Goal: Information Seeking & Learning: Learn about a topic

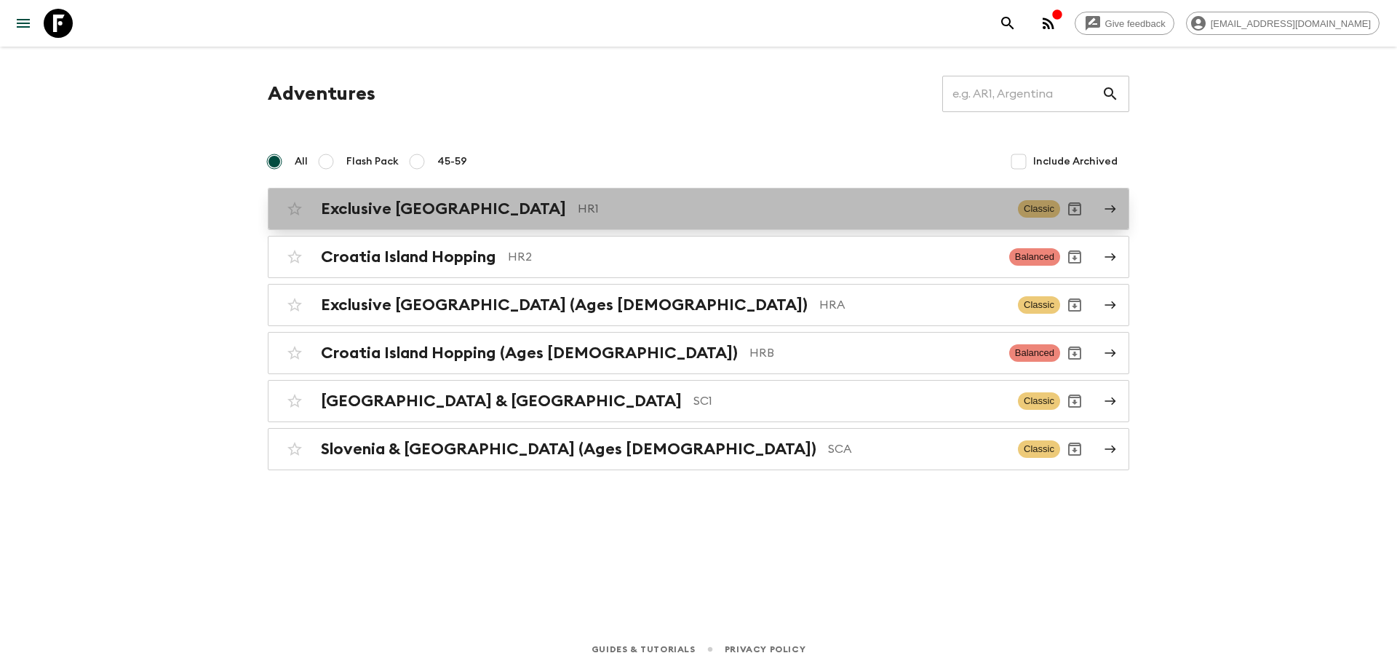
click at [432, 221] on div "Exclusive Croatia HR1 Classic" at bounding box center [670, 208] width 780 height 29
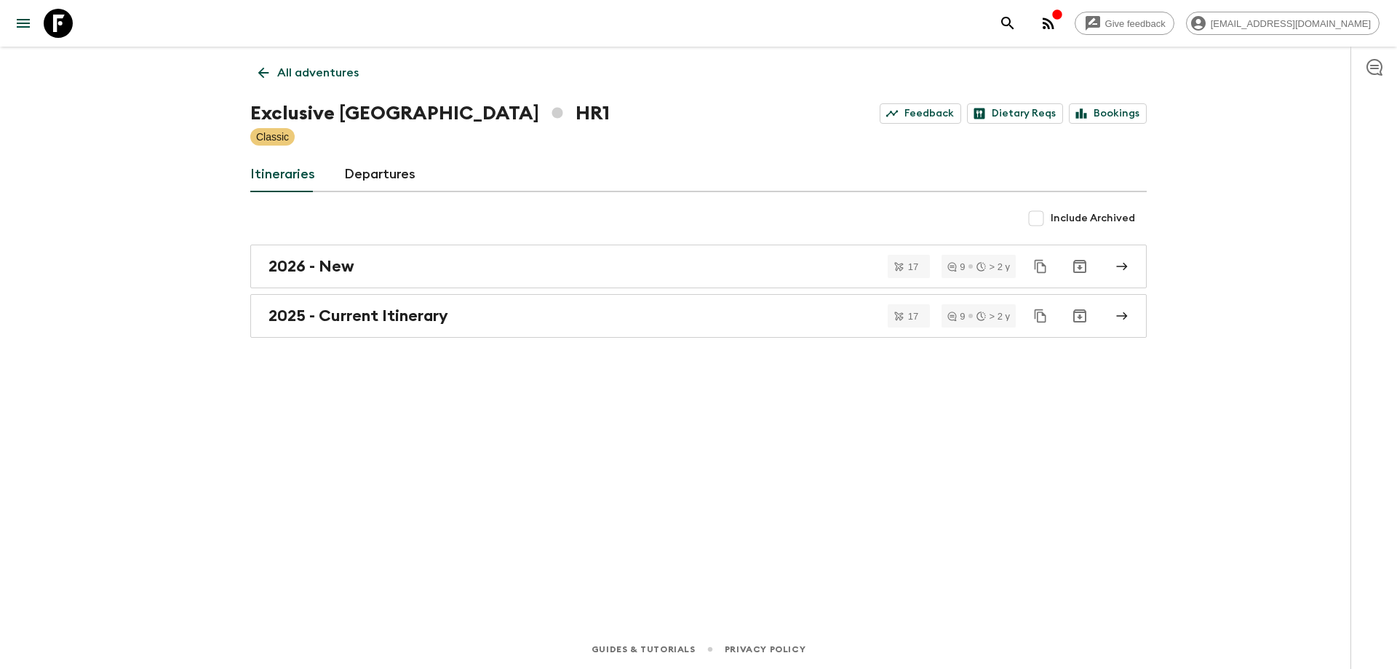
click at [399, 341] on div "All adventures Exclusive Croatia HR1 Feedback Dietary Reqs Bookings Classic Iti…" at bounding box center [698, 318] width 931 height 542
click at [394, 315] on h2 "2025 - Current Itinerary" at bounding box center [358, 315] width 180 height 19
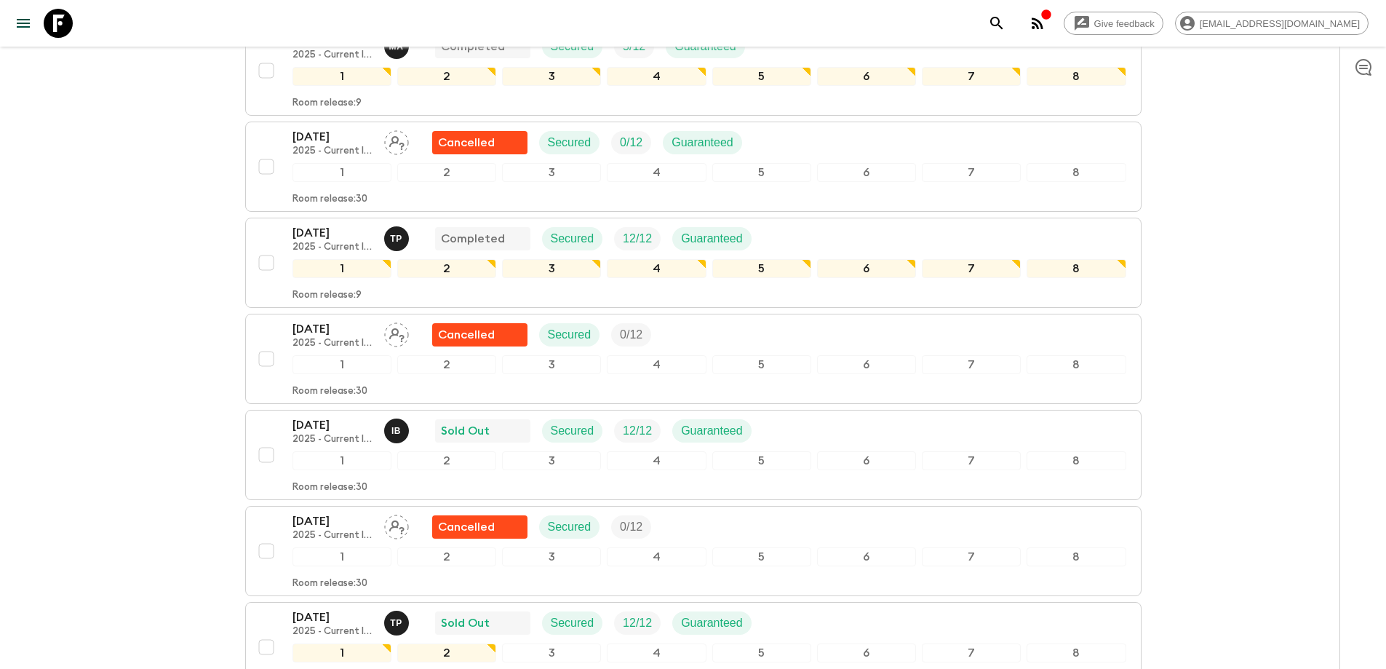
scroll to position [655, 0]
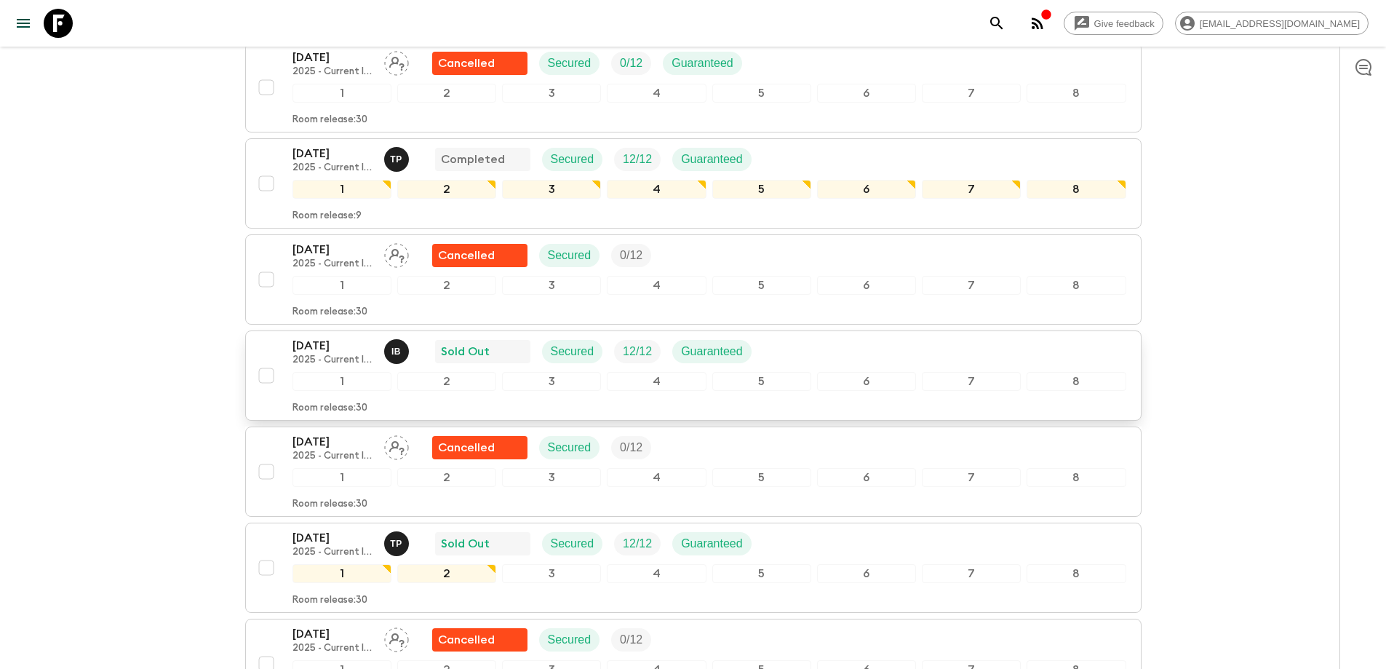
click at [345, 337] on p "[DATE]" at bounding box center [332, 345] width 80 height 17
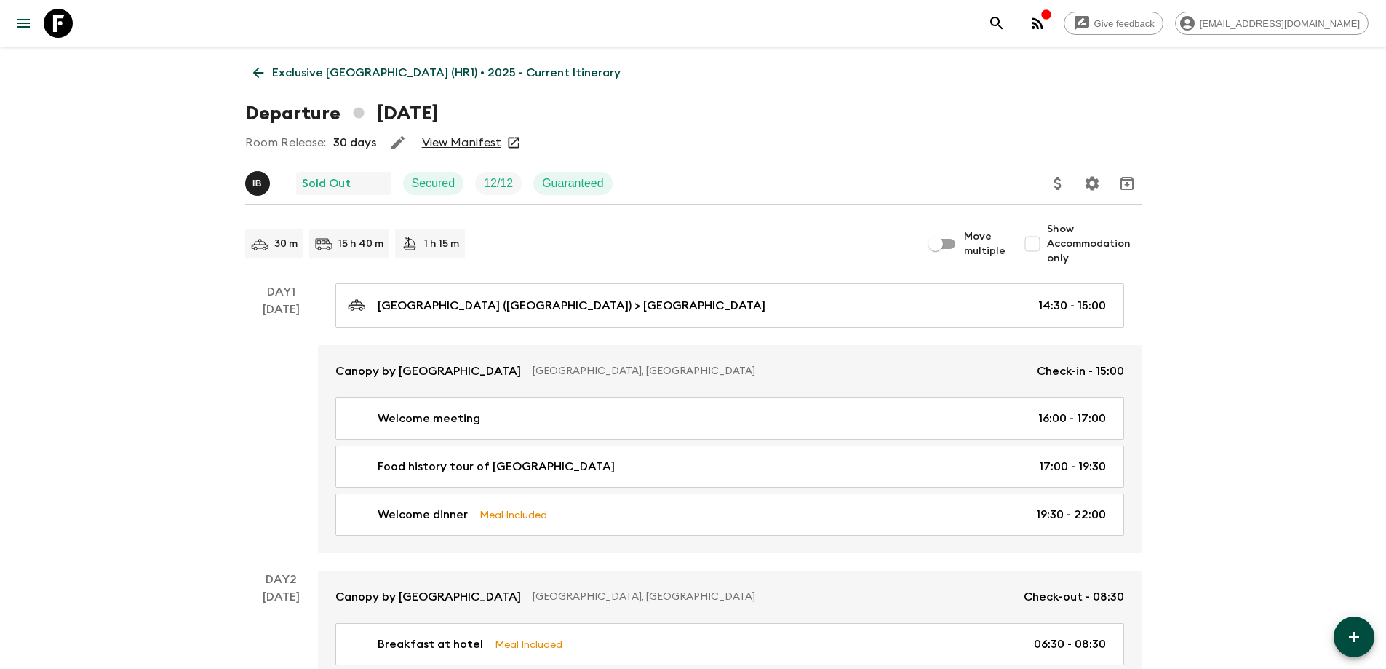
click at [300, 75] on p "Exclusive [GEOGRAPHIC_DATA] (HR1) • 2025 - Current Itinerary" at bounding box center [446, 72] width 349 height 17
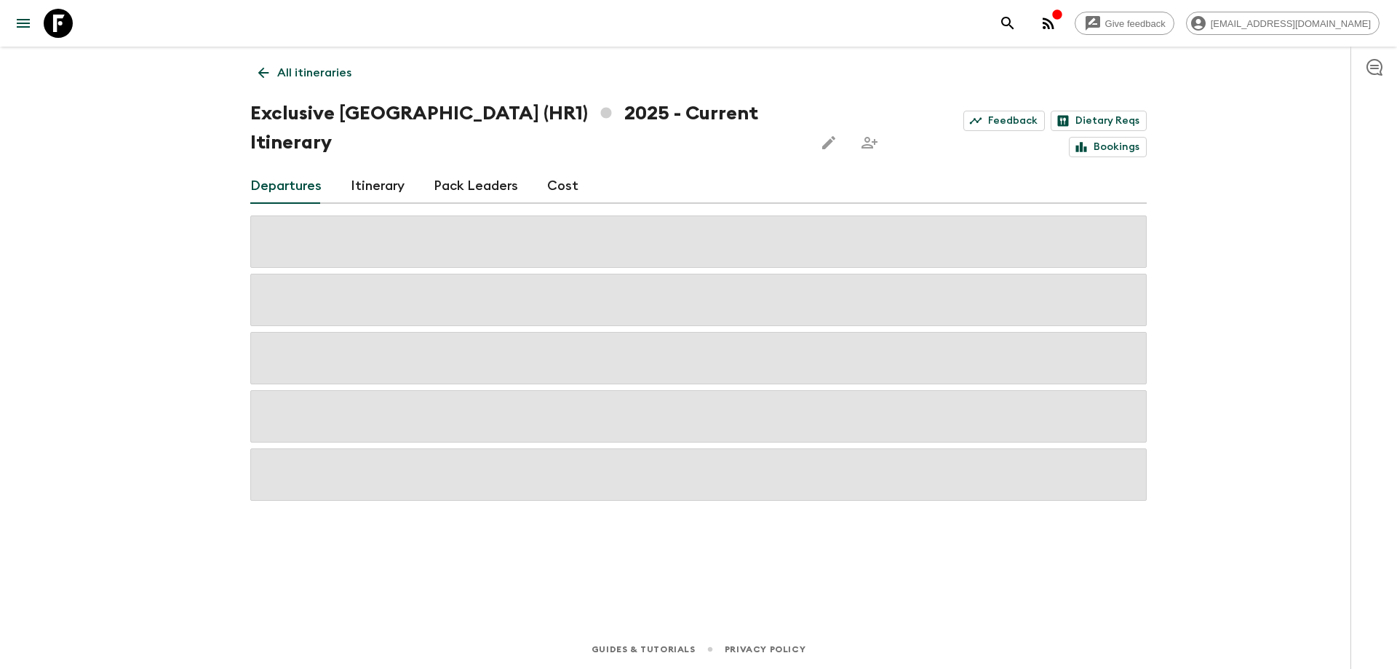
click at [562, 169] on link "Cost" at bounding box center [562, 186] width 31 height 35
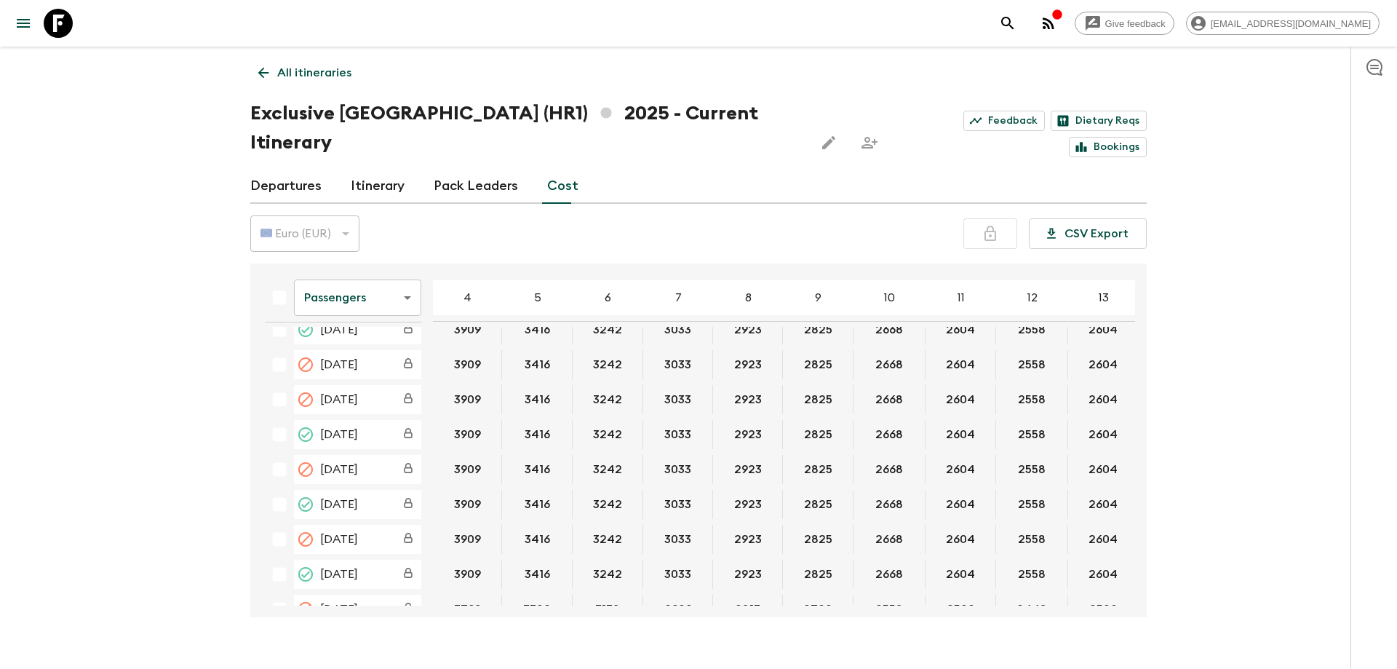
scroll to position [509, 0]
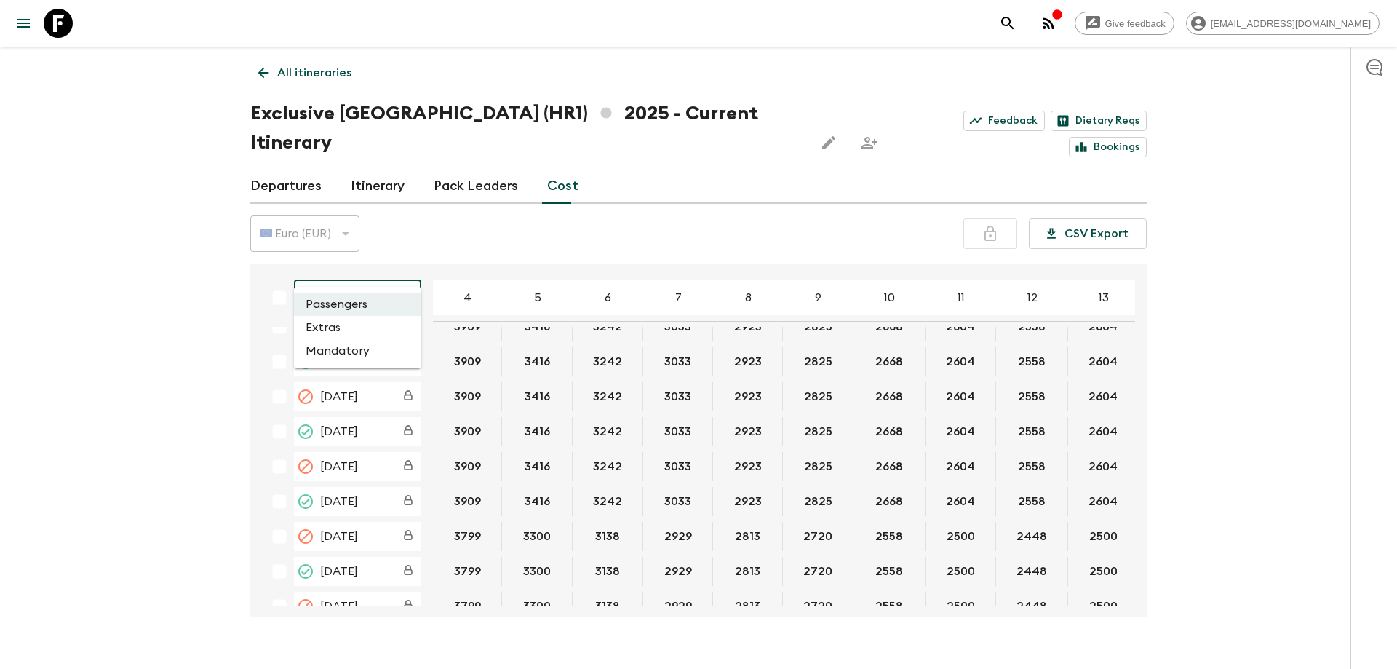
click at [362, 256] on body "Give feedback [PERSON_NAME][EMAIL_ADDRESS][DOMAIN_NAME] All itineraries Exclusi…" at bounding box center [698, 348] width 1397 height 697
click at [334, 327] on li "Extras" at bounding box center [357, 327] width 127 height 23
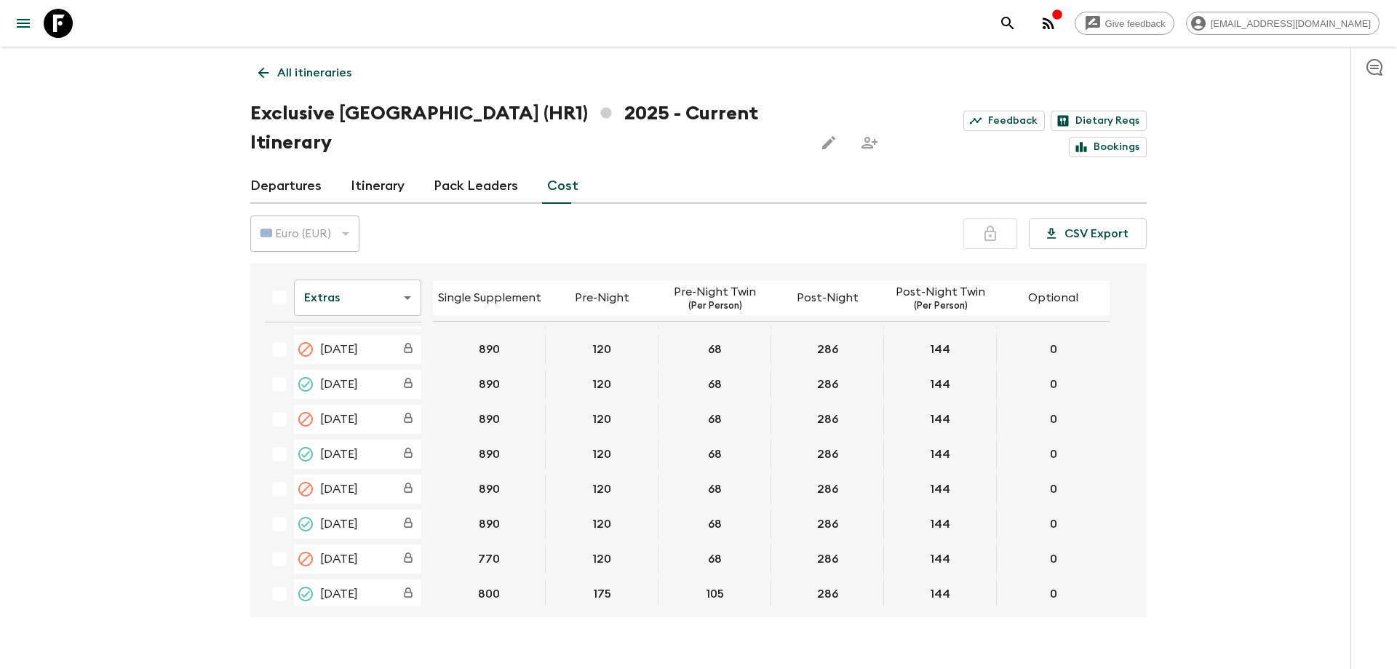
scroll to position [509, 0]
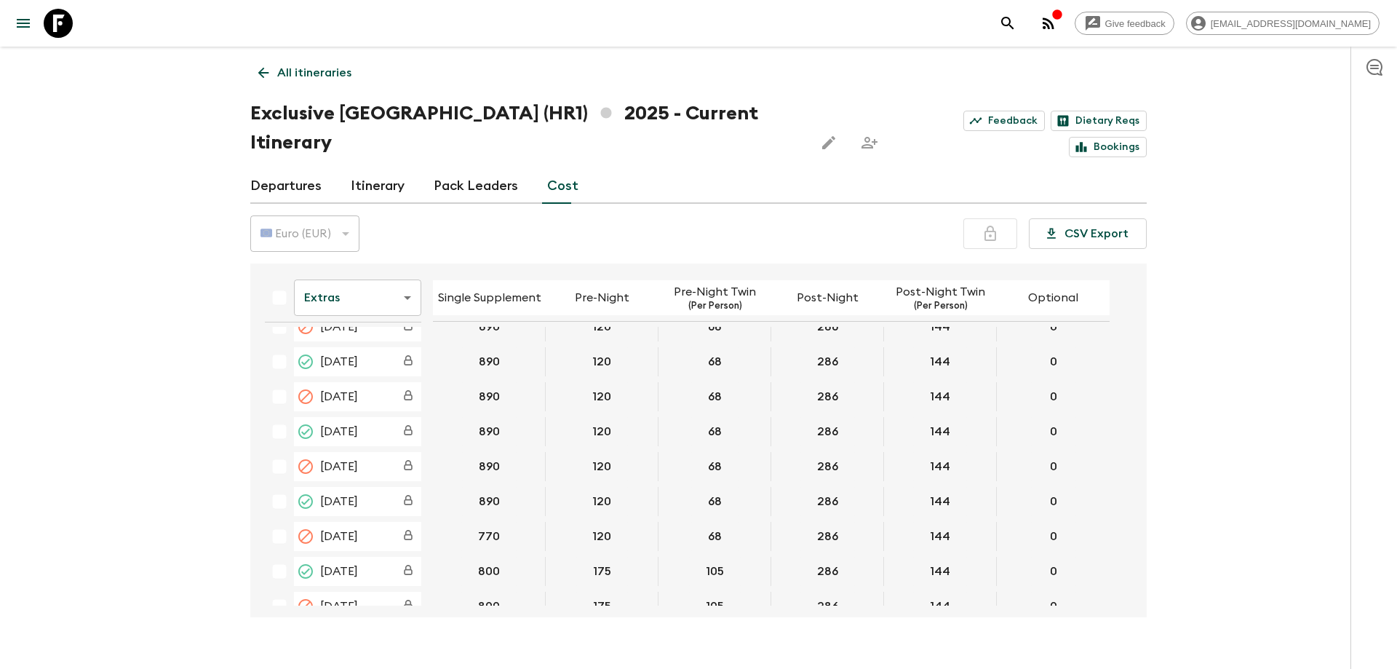
click at [327, 73] on p "All itineraries" at bounding box center [314, 72] width 74 height 17
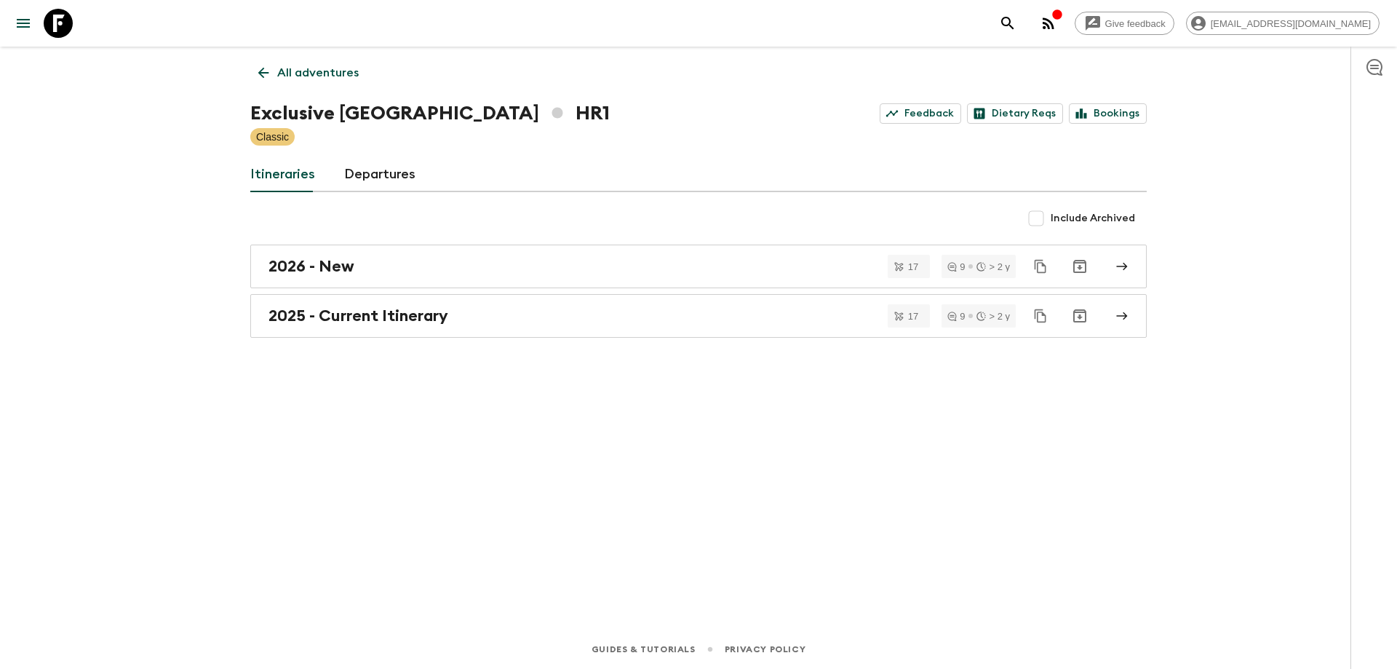
click at [335, 76] on p "All adventures" at bounding box center [317, 72] width 81 height 17
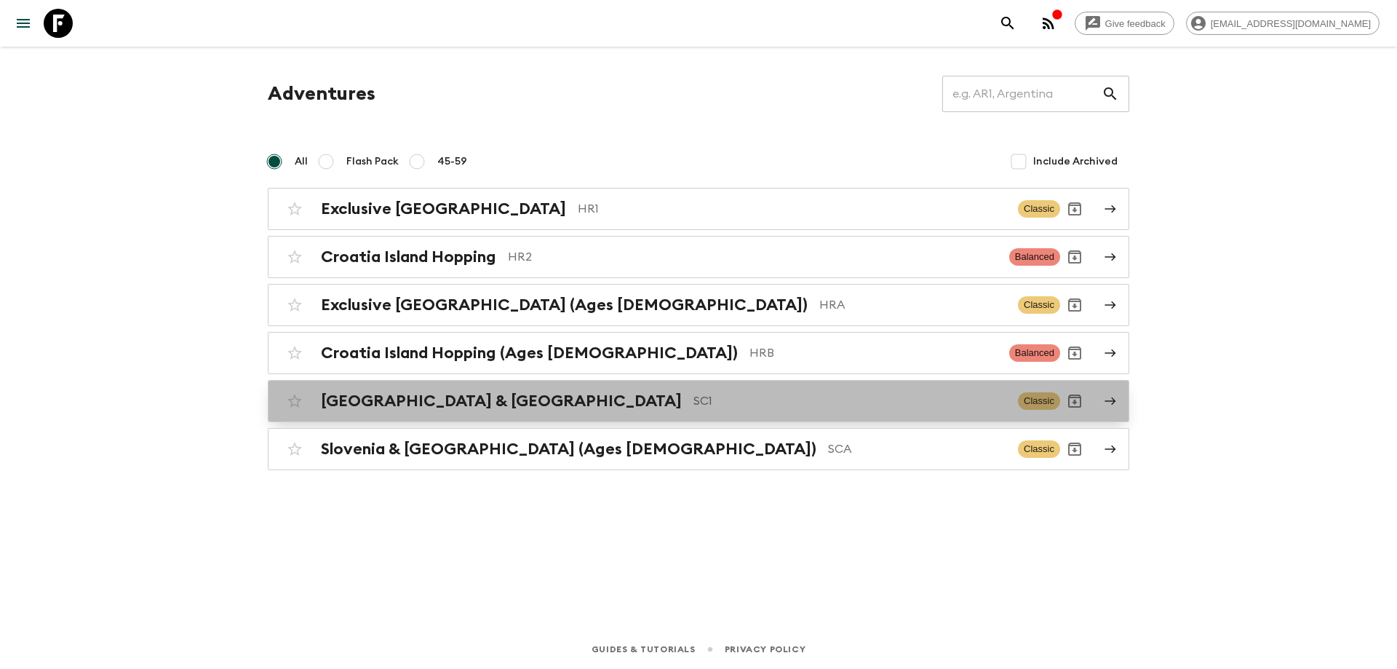
click at [410, 407] on h2 "[GEOGRAPHIC_DATA] & [GEOGRAPHIC_DATA]" at bounding box center [501, 400] width 361 height 19
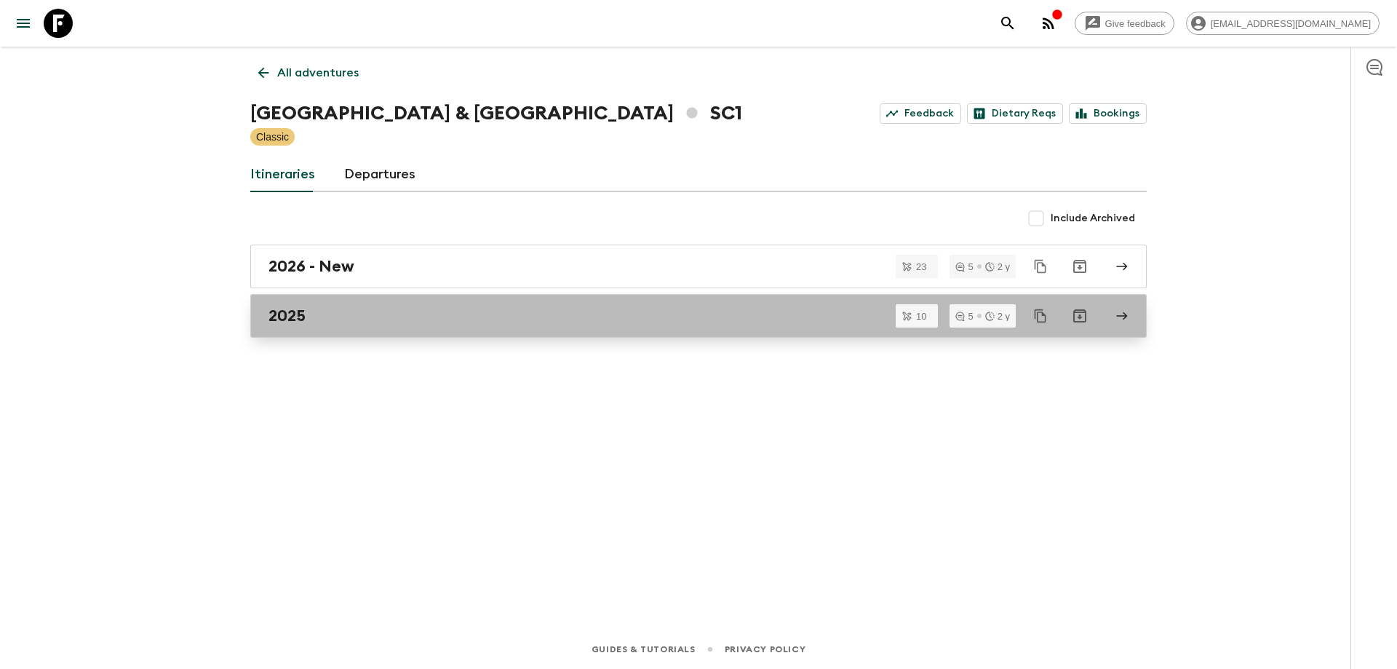
click at [363, 322] on div "2025" at bounding box center [684, 315] width 832 height 19
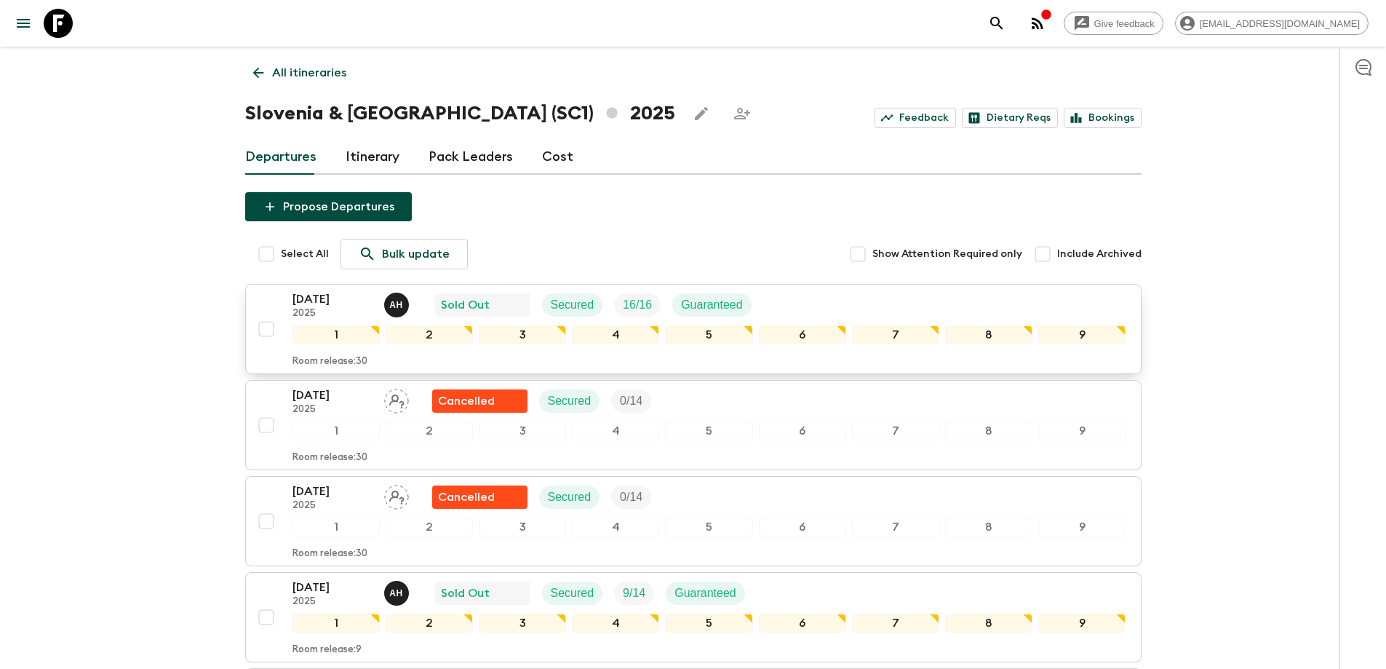
click at [335, 298] on p "[DATE]" at bounding box center [332, 298] width 80 height 17
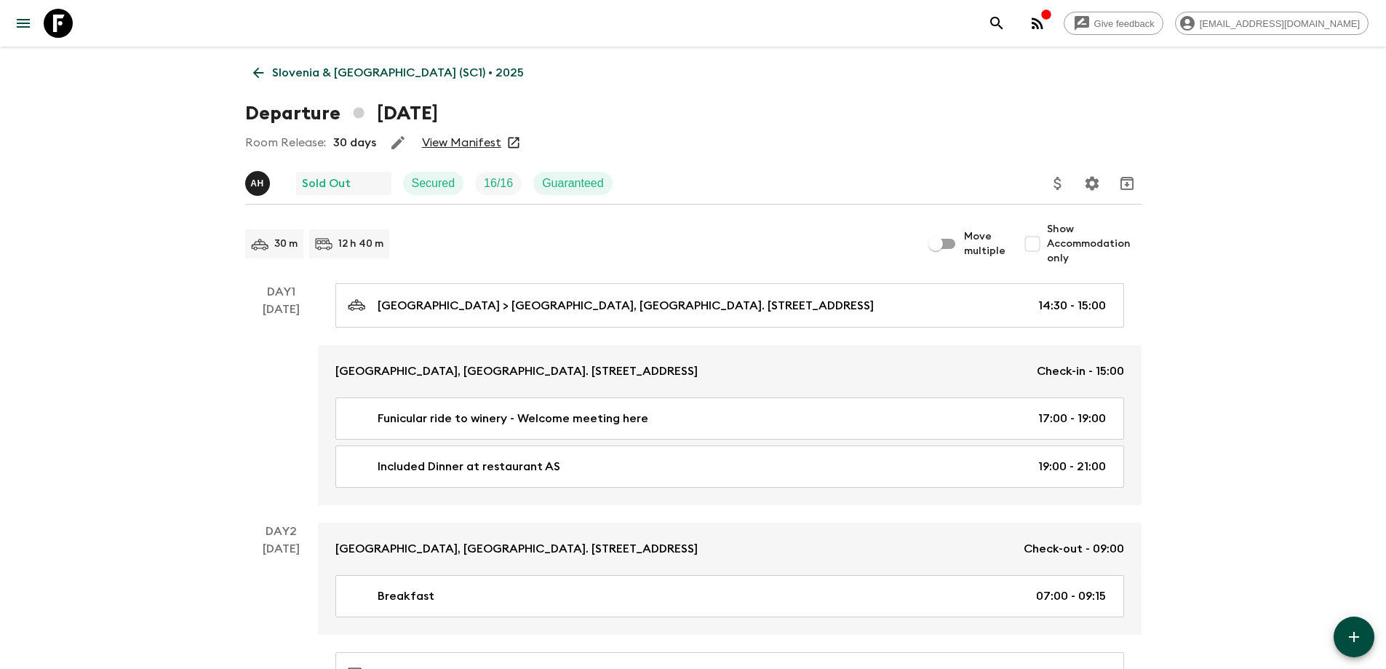
click at [450, 136] on link "View Manifest" at bounding box center [461, 142] width 79 height 15
click at [337, 64] on p "Slovenia & [GEOGRAPHIC_DATA] (SC1) • 2025" at bounding box center [398, 72] width 252 height 17
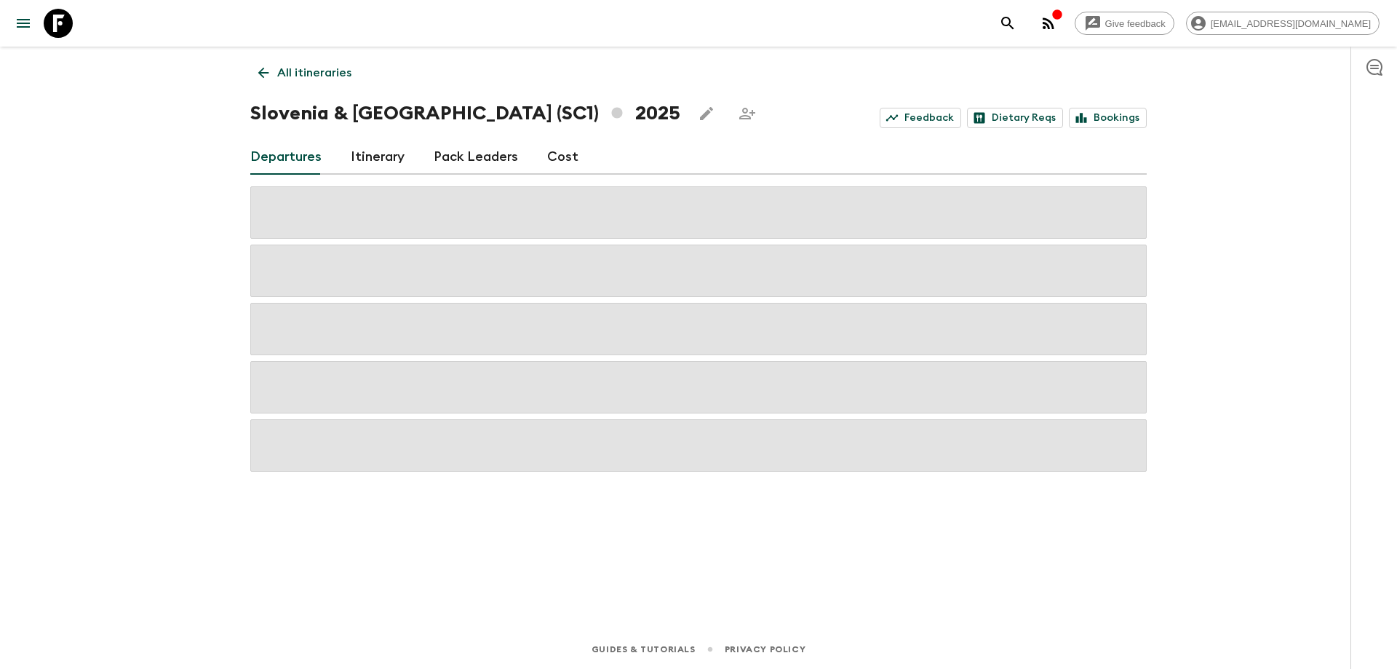
click at [555, 170] on link "Cost" at bounding box center [562, 157] width 31 height 35
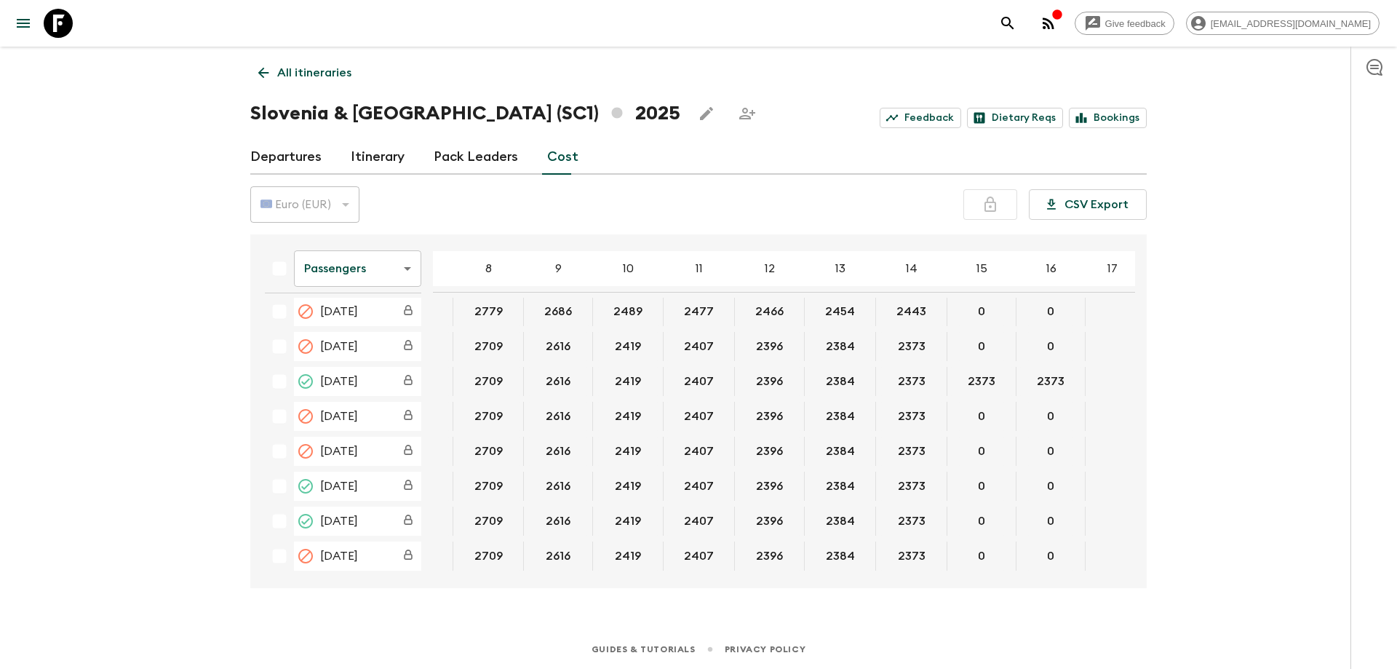
scroll to position [356, 299]
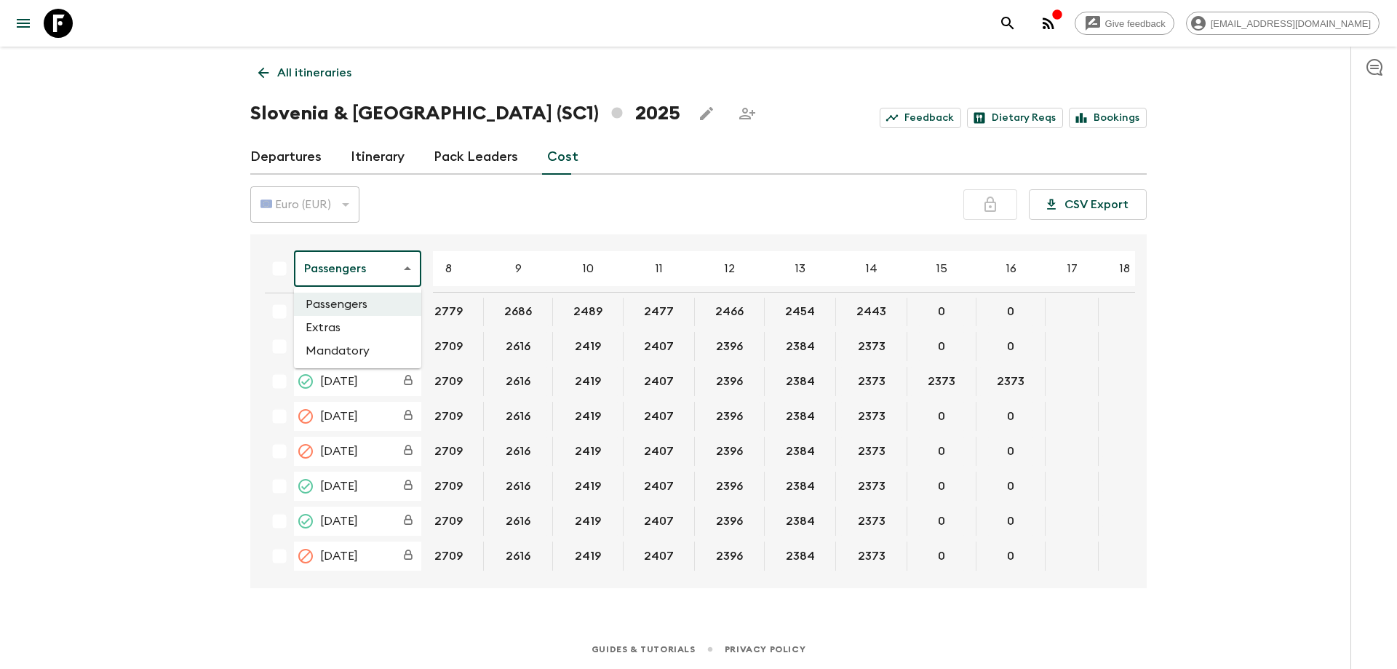
click at [373, 271] on body "Give feedback [PERSON_NAME][EMAIL_ADDRESS][DOMAIN_NAME] All itineraries [GEOGRA…" at bounding box center [698, 334] width 1397 height 669
click at [357, 322] on li "Extras" at bounding box center [357, 327] width 127 height 23
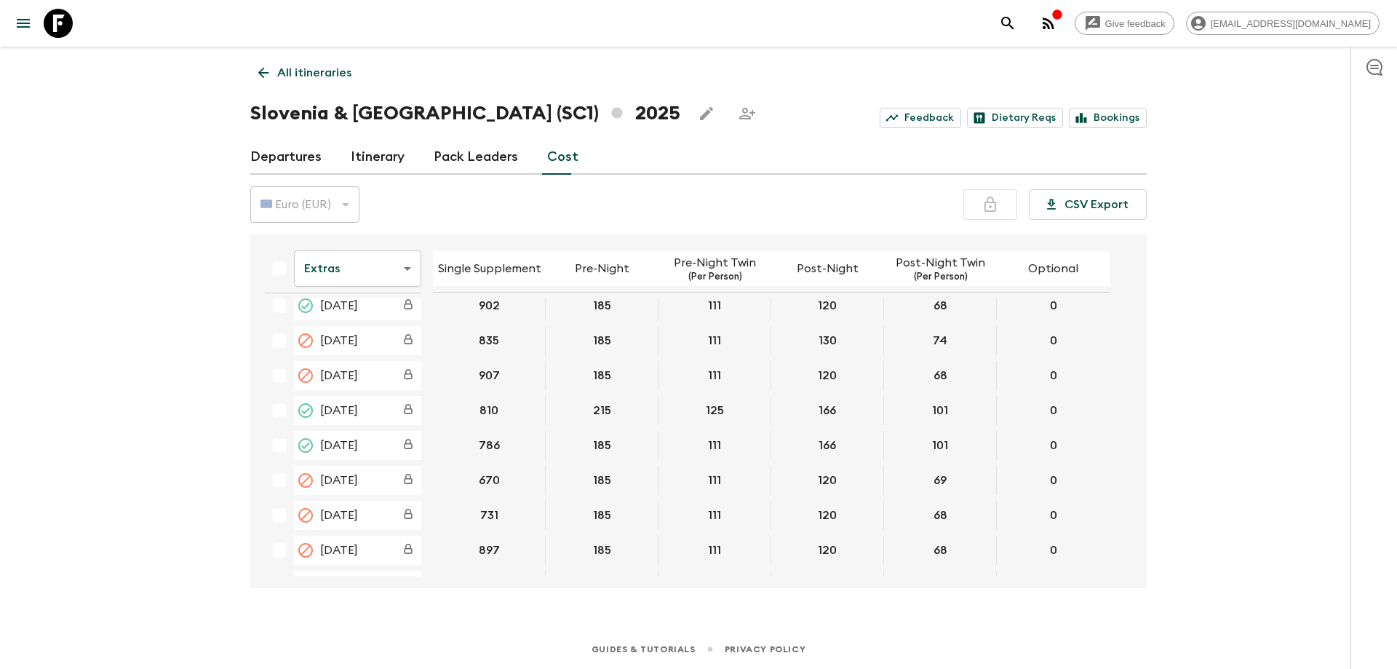
scroll to position [350, 0]
